Goal: Check status: Check status

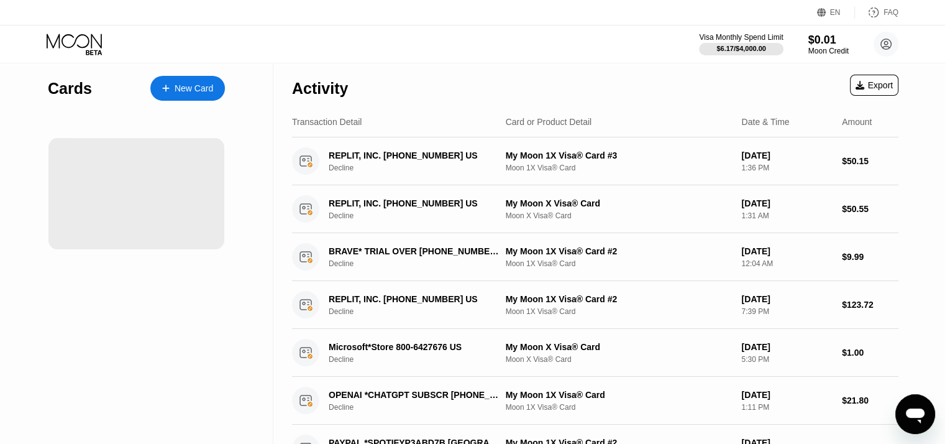
click at [174, 168] on div at bounding box center [136, 193] width 176 height 111
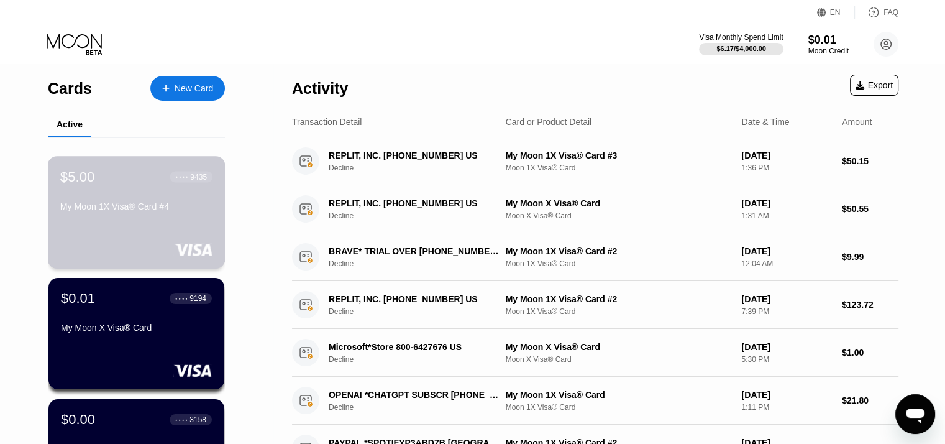
click at [174, 168] on div "$5.00 ● ● ● ● 9435 My Moon 1X Visa® Card #4" at bounding box center [137, 212] width 178 height 112
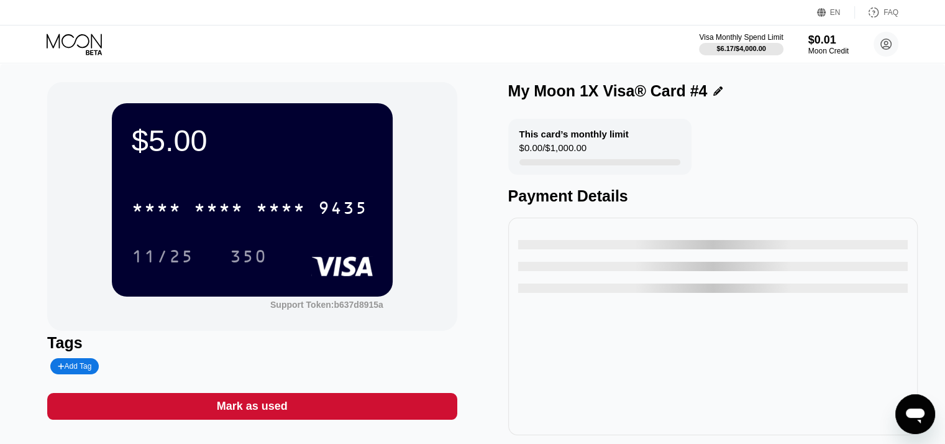
click at [231, 201] on div "* * * *" at bounding box center [219, 210] width 50 height 20
click at [318, 209] on div "9435" at bounding box center [343, 210] width 50 height 20
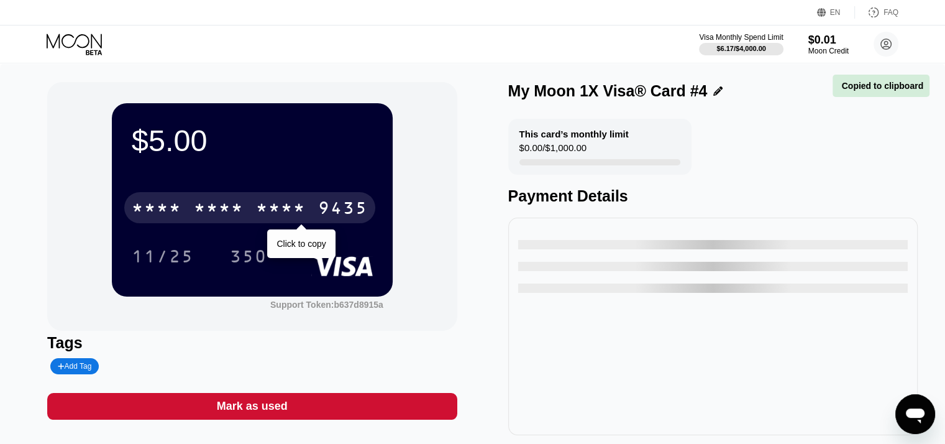
click at [333, 207] on div "9435" at bounding box center [343, 210] width 50 height 20
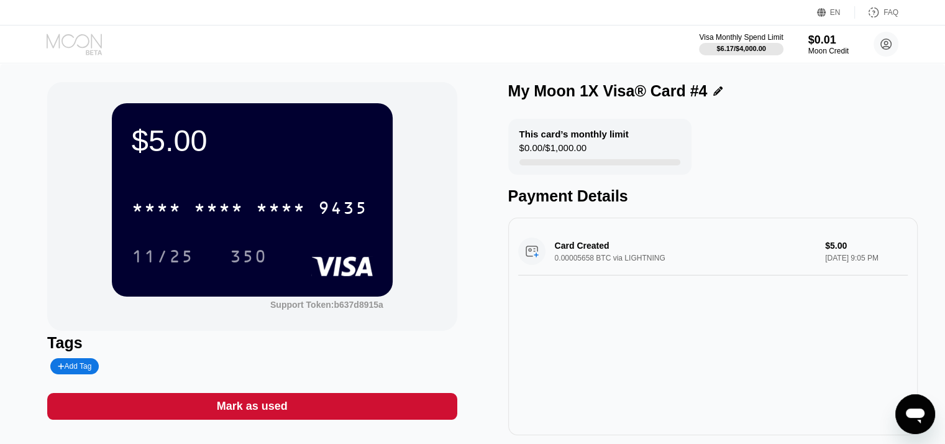
click at [69, 44] on icon at bounding box center [76, 45] width 58 height 22
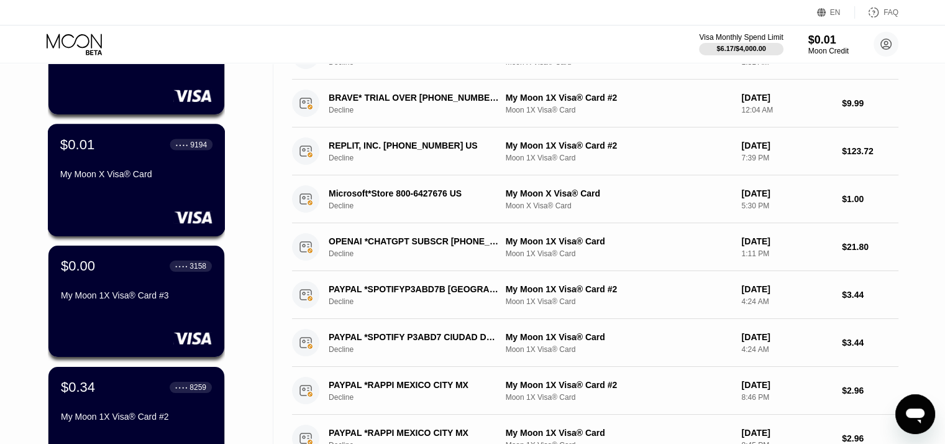
scroll to position [154, 0]
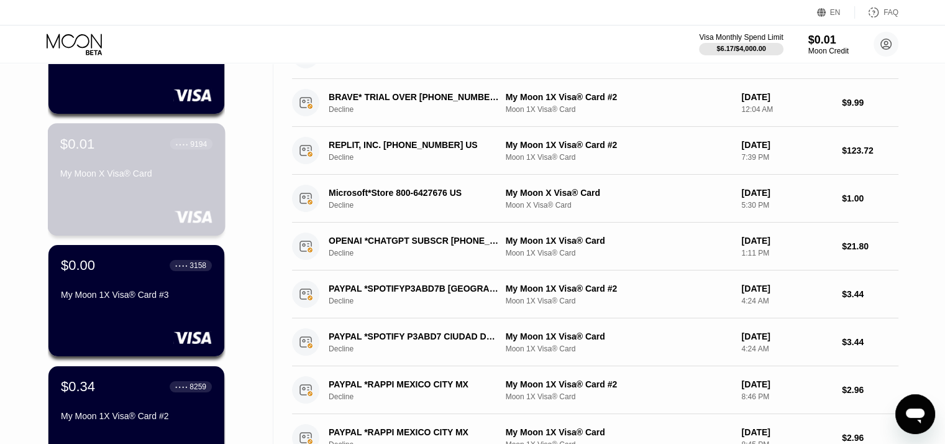
click at [156, 223] on div at bounding box center [136, 216] width 152 height 12
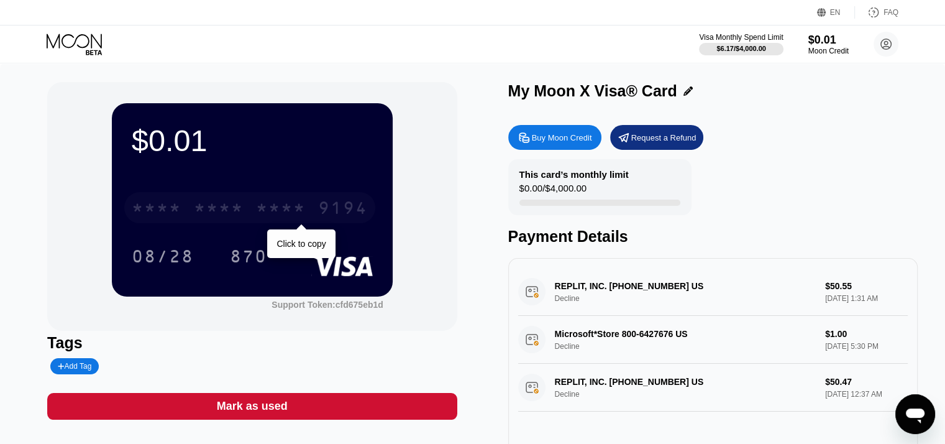
click at [283, 221] on div "* * * * * * * * * * * * 9194" at bounding box center [249, 207] width 251 height 31
